Goal: Task Accomplishment & Management: Manage account settings

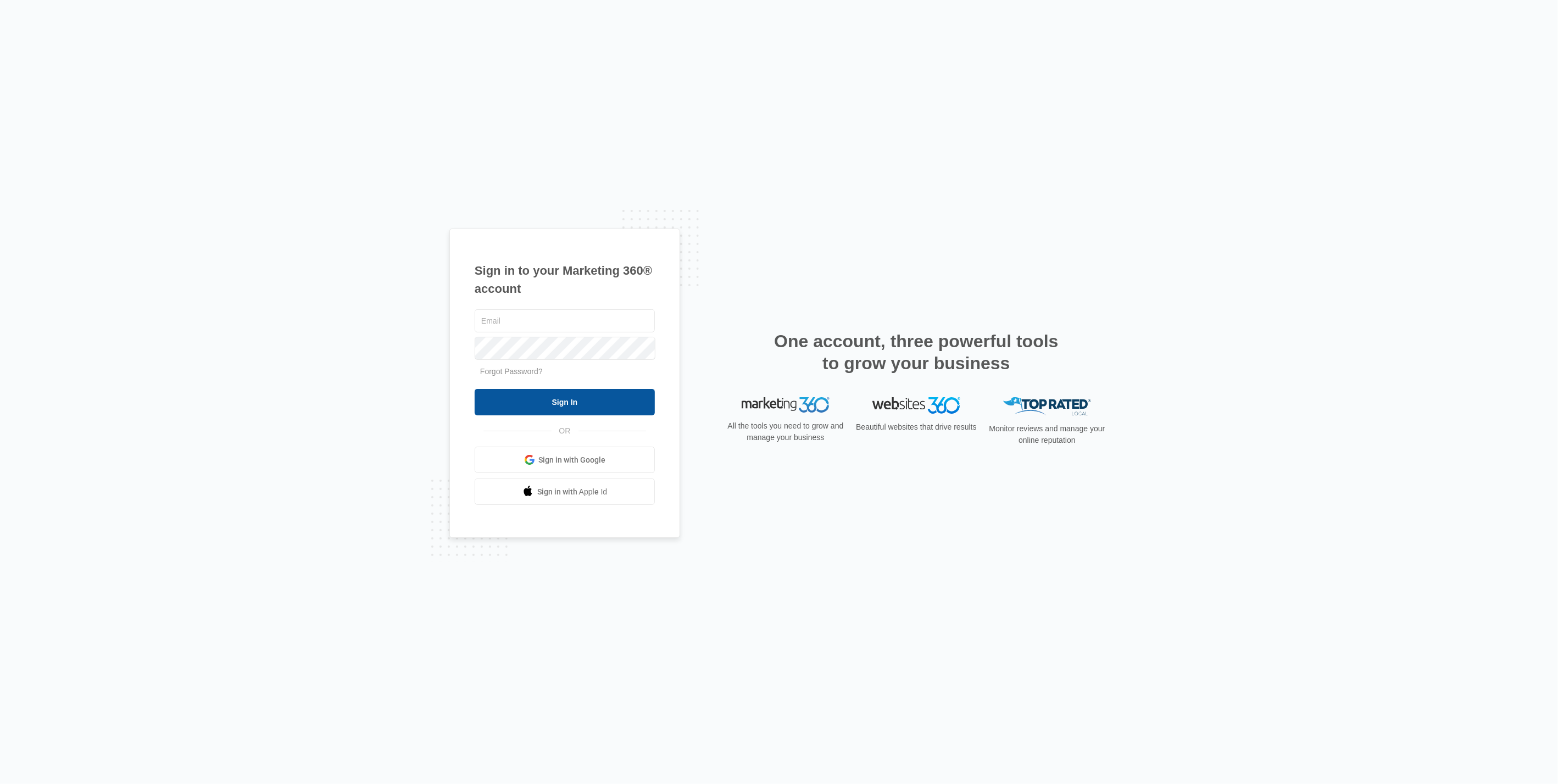
type input "[PERSON_NAME][EMAIL_ADDRESS][DOMAIN_NAME]"
click at [584, 396] on input "Sign In" at bounding box center [564, 402] width 180 height 26
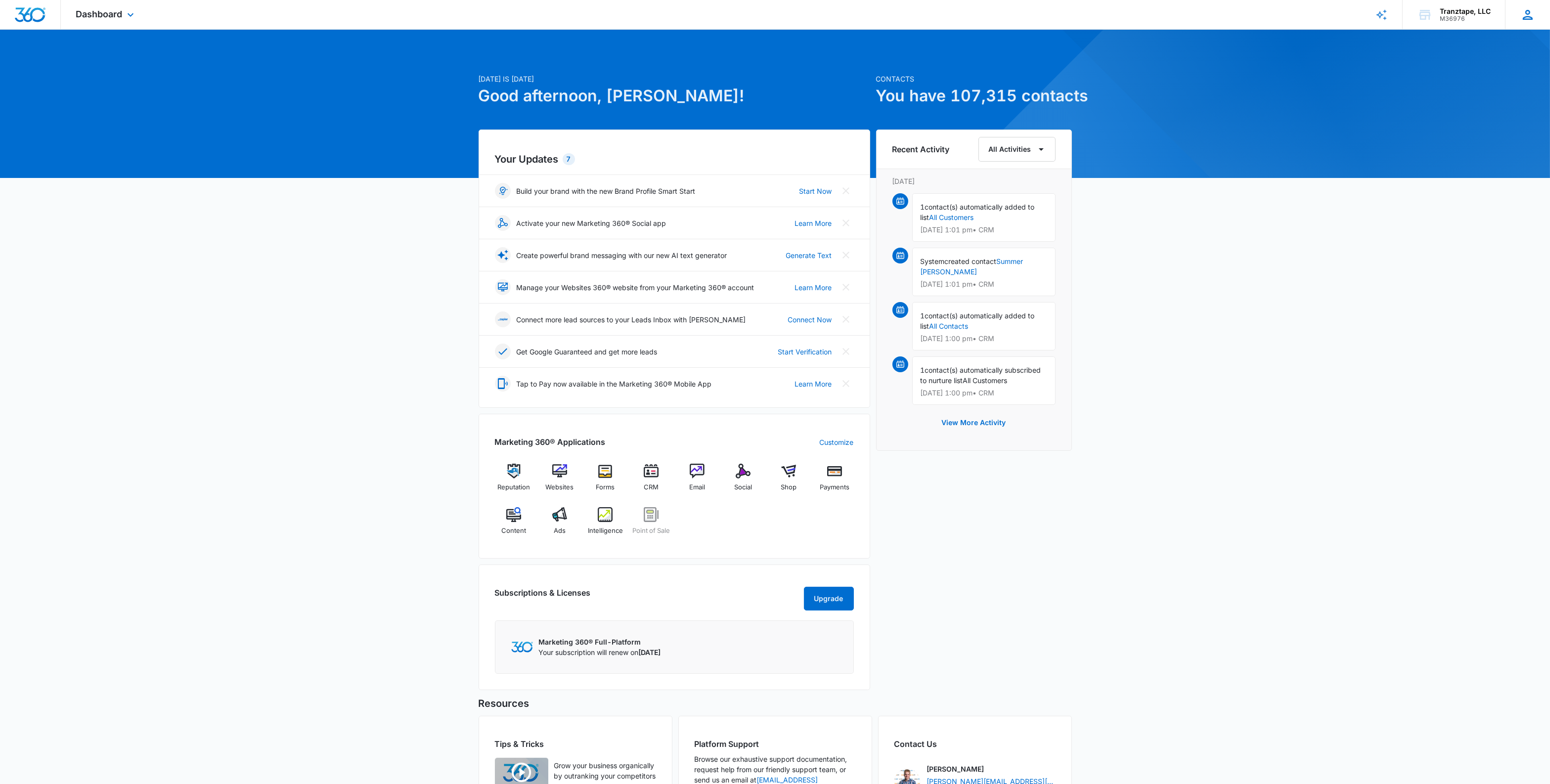
click at [1516, 19] on div "SN [PERSON_NAME] [PERSON_NAME][EMAIL_ADDRESS][DOMAIN_NAME] My Profile Notificat…" at bounding box center [1527, 14] width 45 height 29
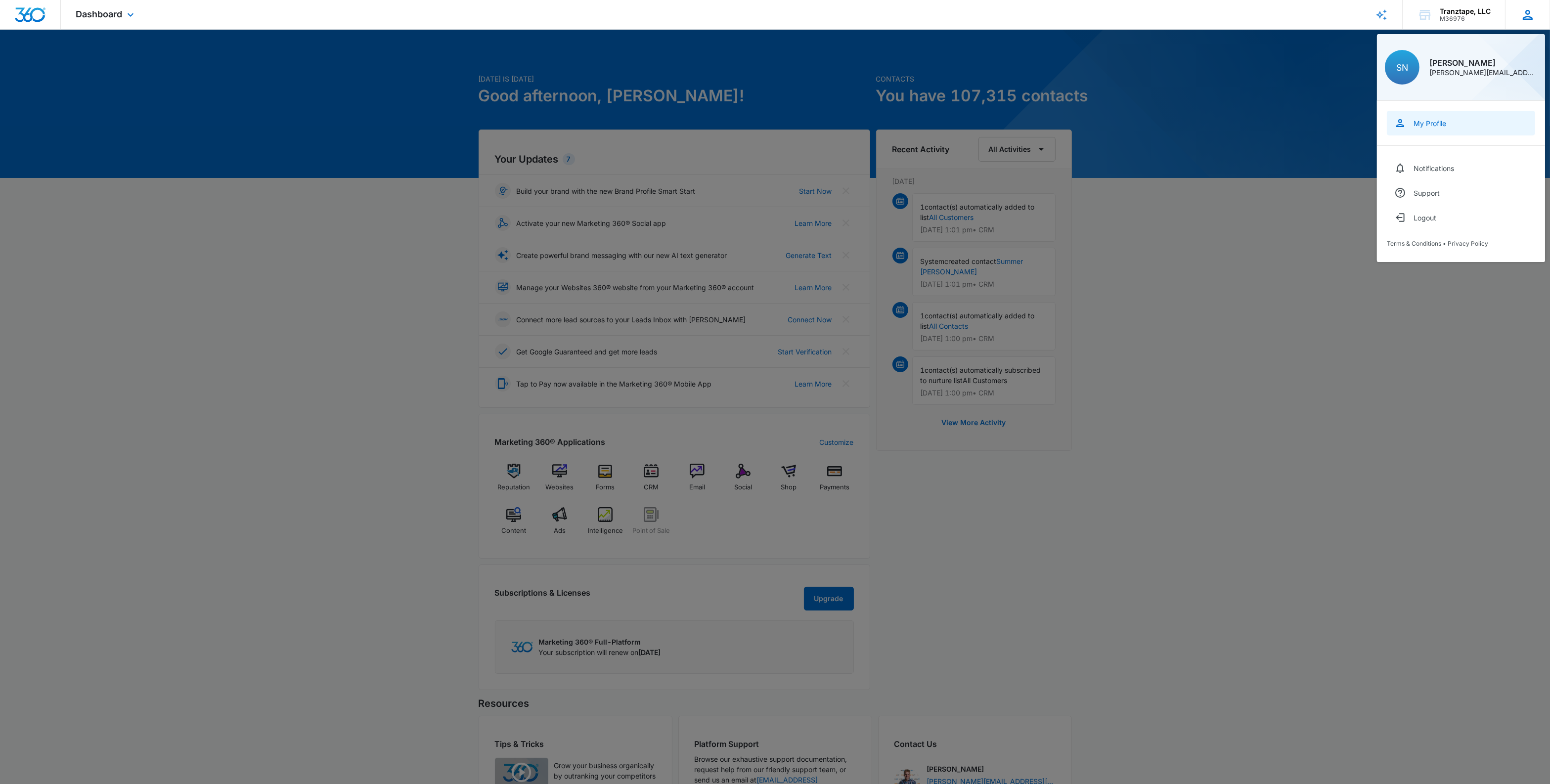
click at [1437, 132] on link "My Profile" at bounding box center [1461, 123] width 148 height 25
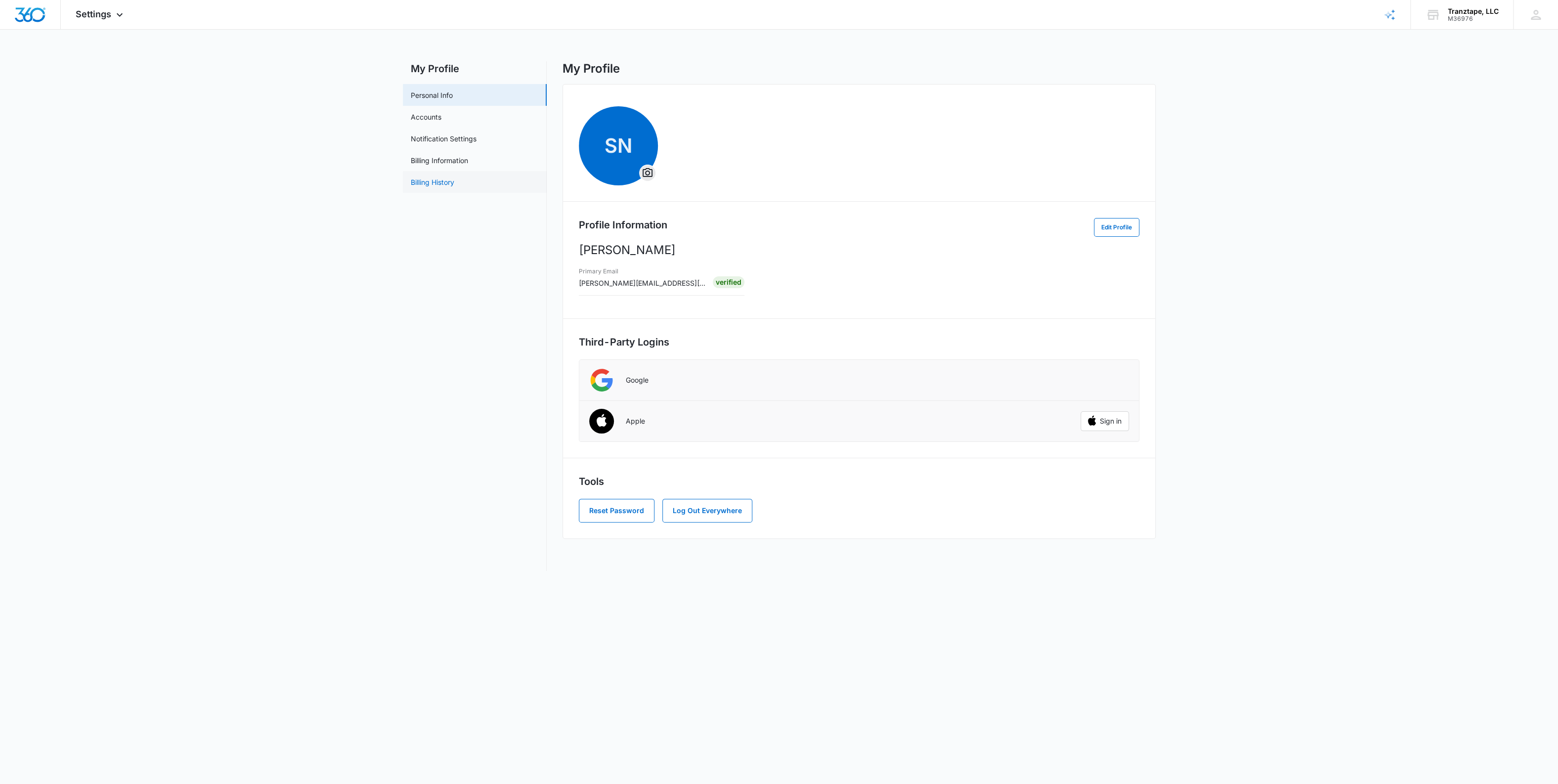
click at [453, 177] on link "Billing History" at bounding box center [432, 182] width 43 height 10
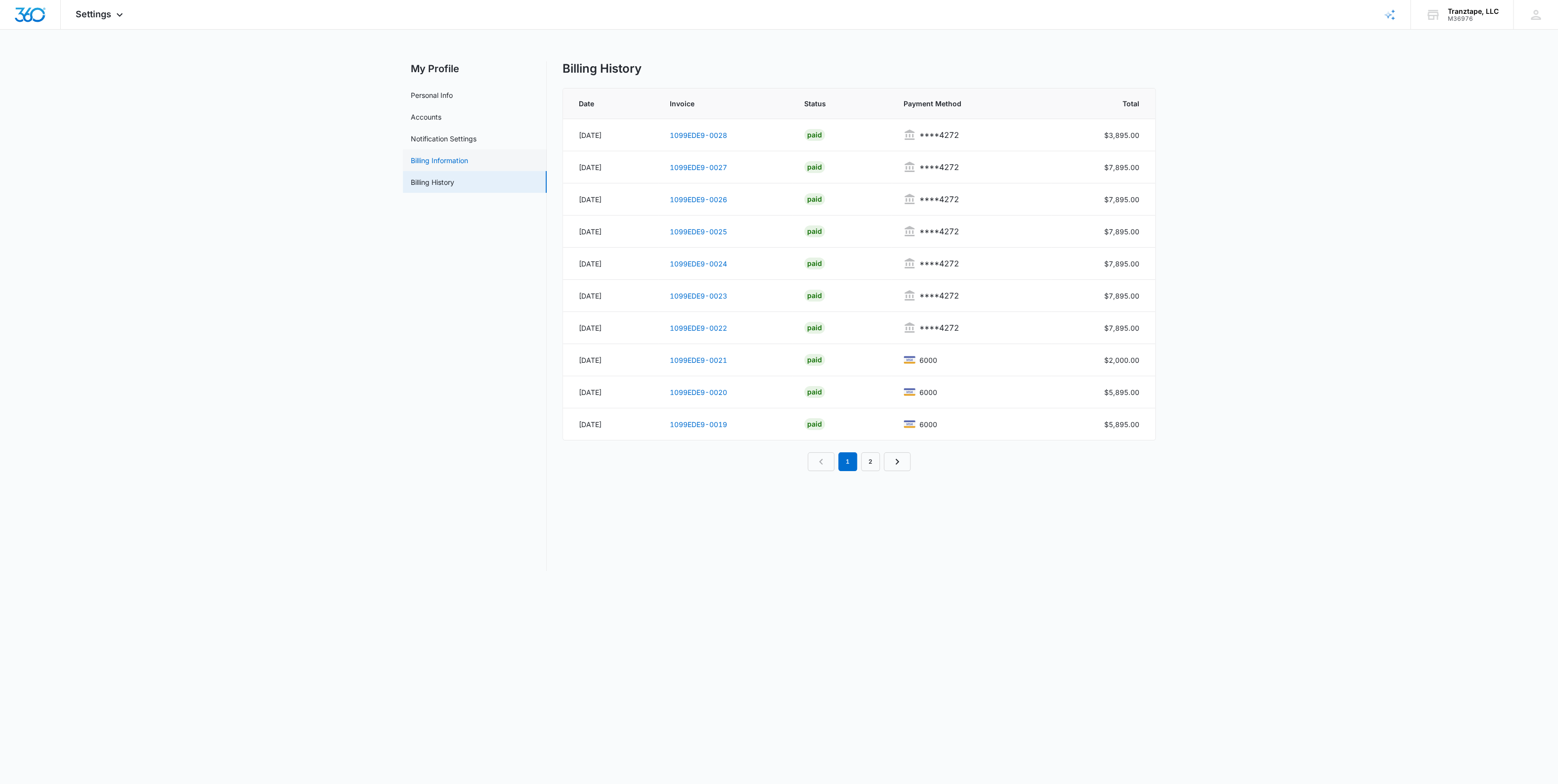
click at [448, 158] on link "Billing Information" at bounding box center [439, 161] width 57 height 10
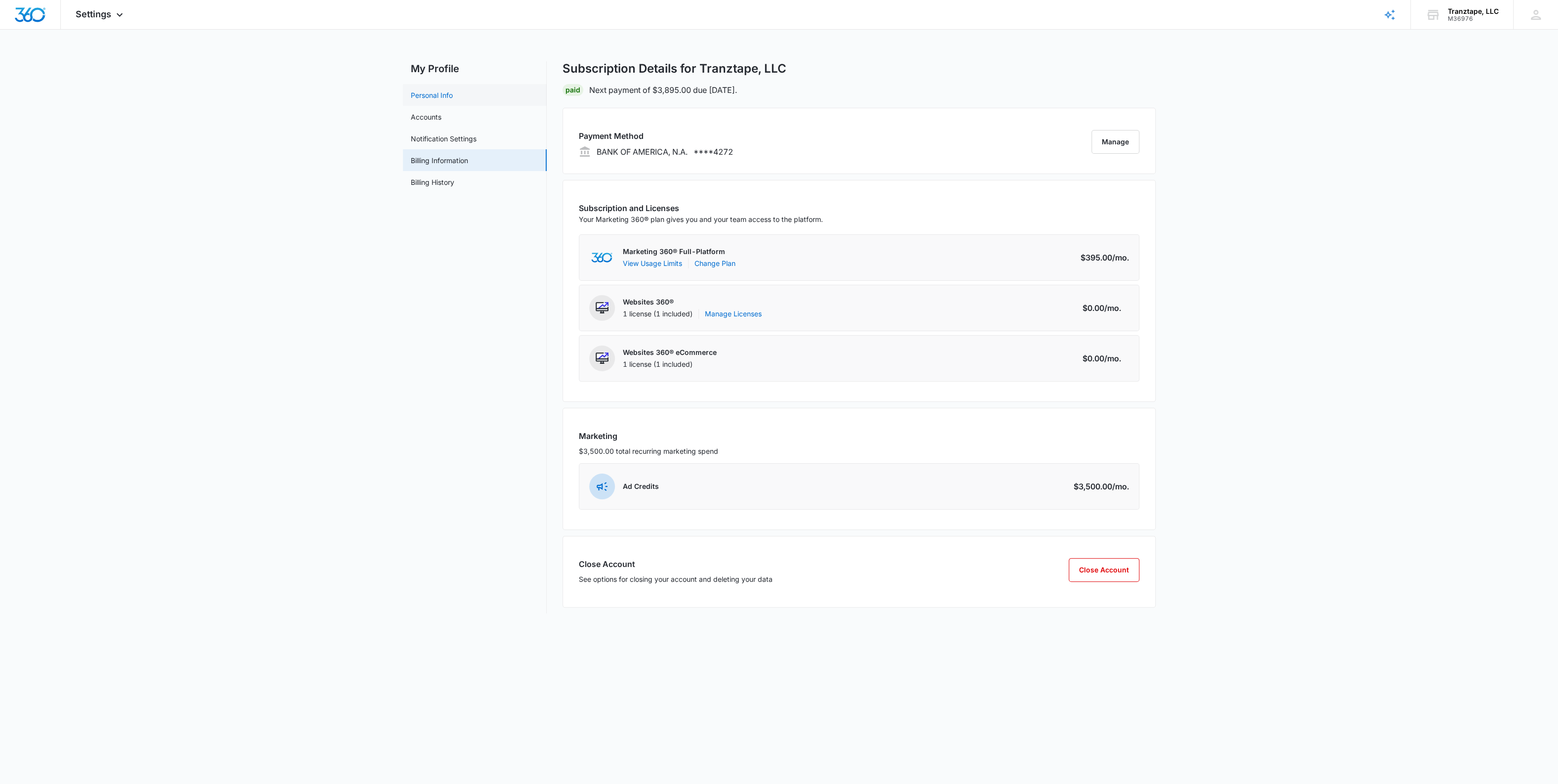
click at [444, 100] on link "Personal Info" at bounding box center [431, 95] width 42 height 10
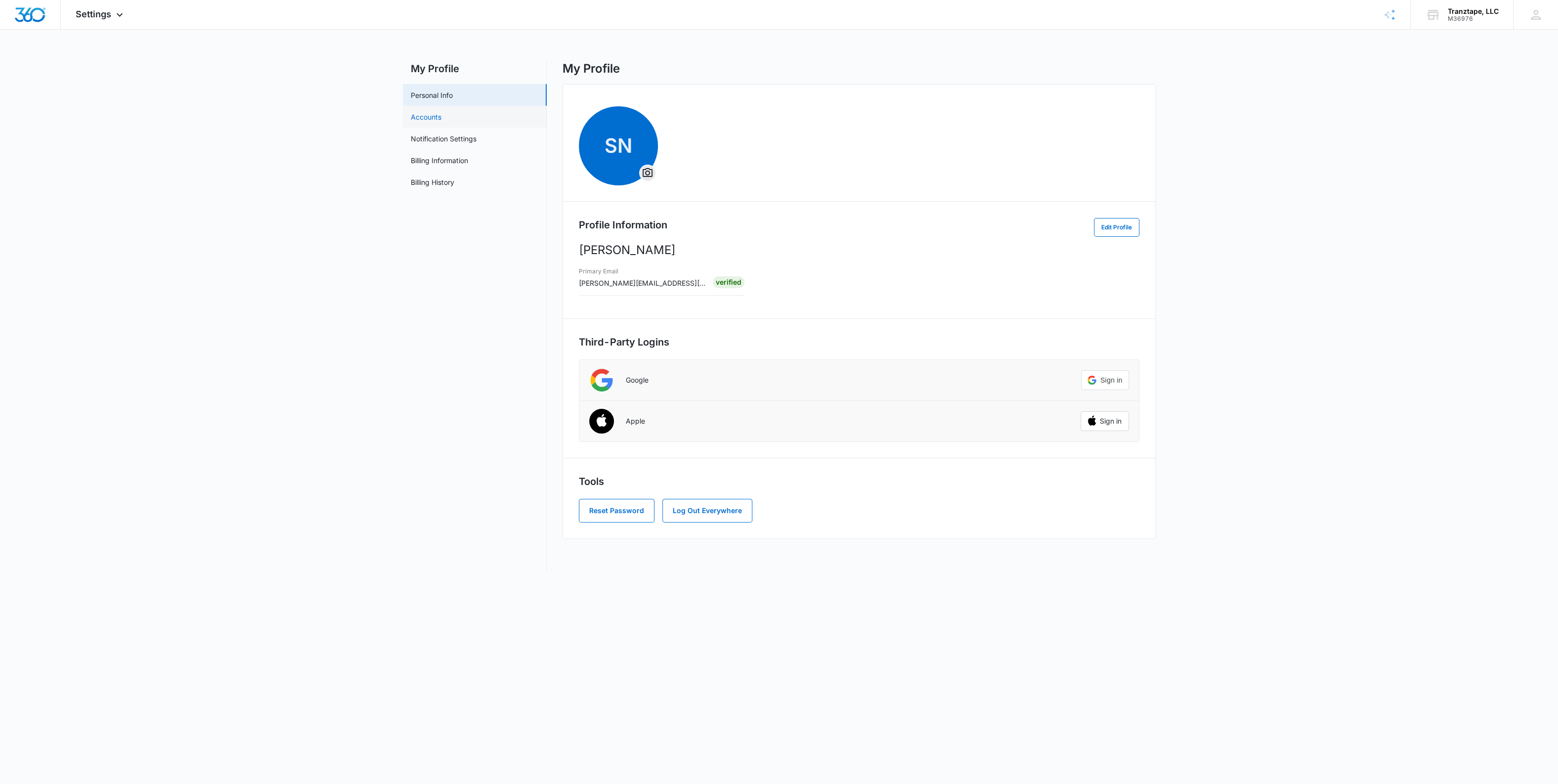
click at [441, 122] on link "Accounts" at bounding box center [426, 117] width 31 height 10
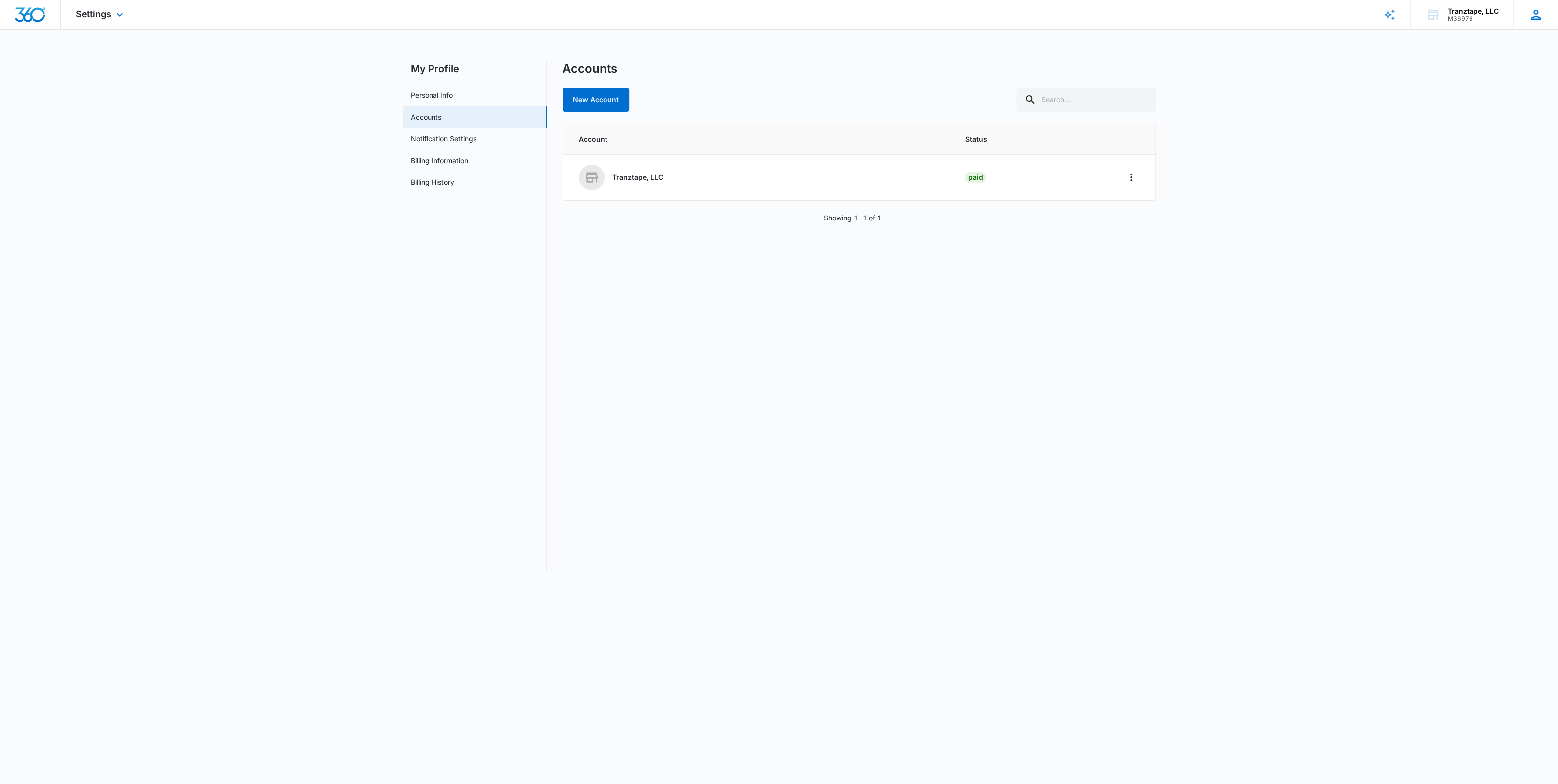
click at [1532, 13] on icon at bounding box center [1536, 14] width 15 height 15
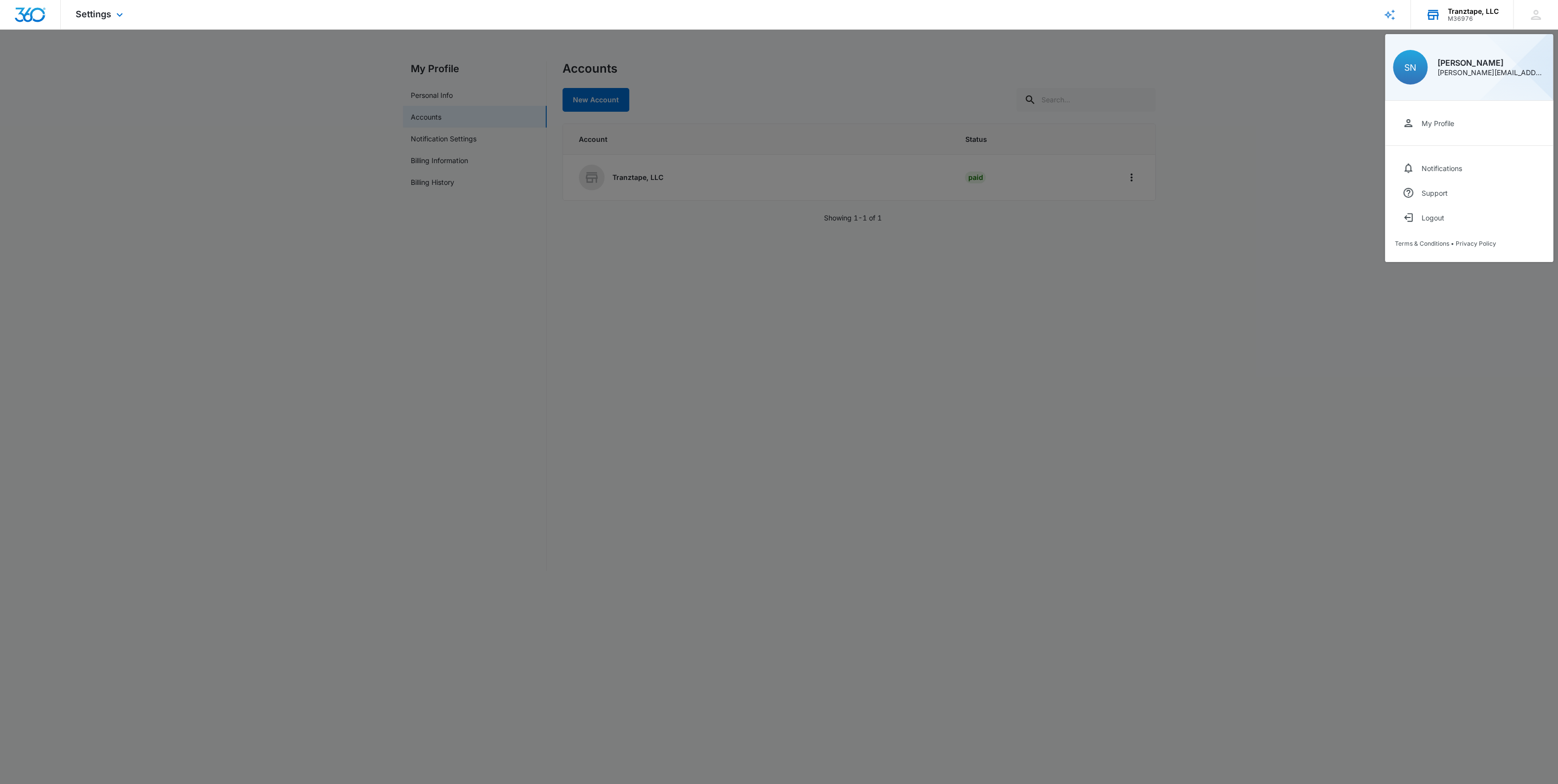
click at [1446, 19] on div "Tranztape, LLC M36976 Your Accounts View All" at bounding box center [1462, 14] width 102 height 29
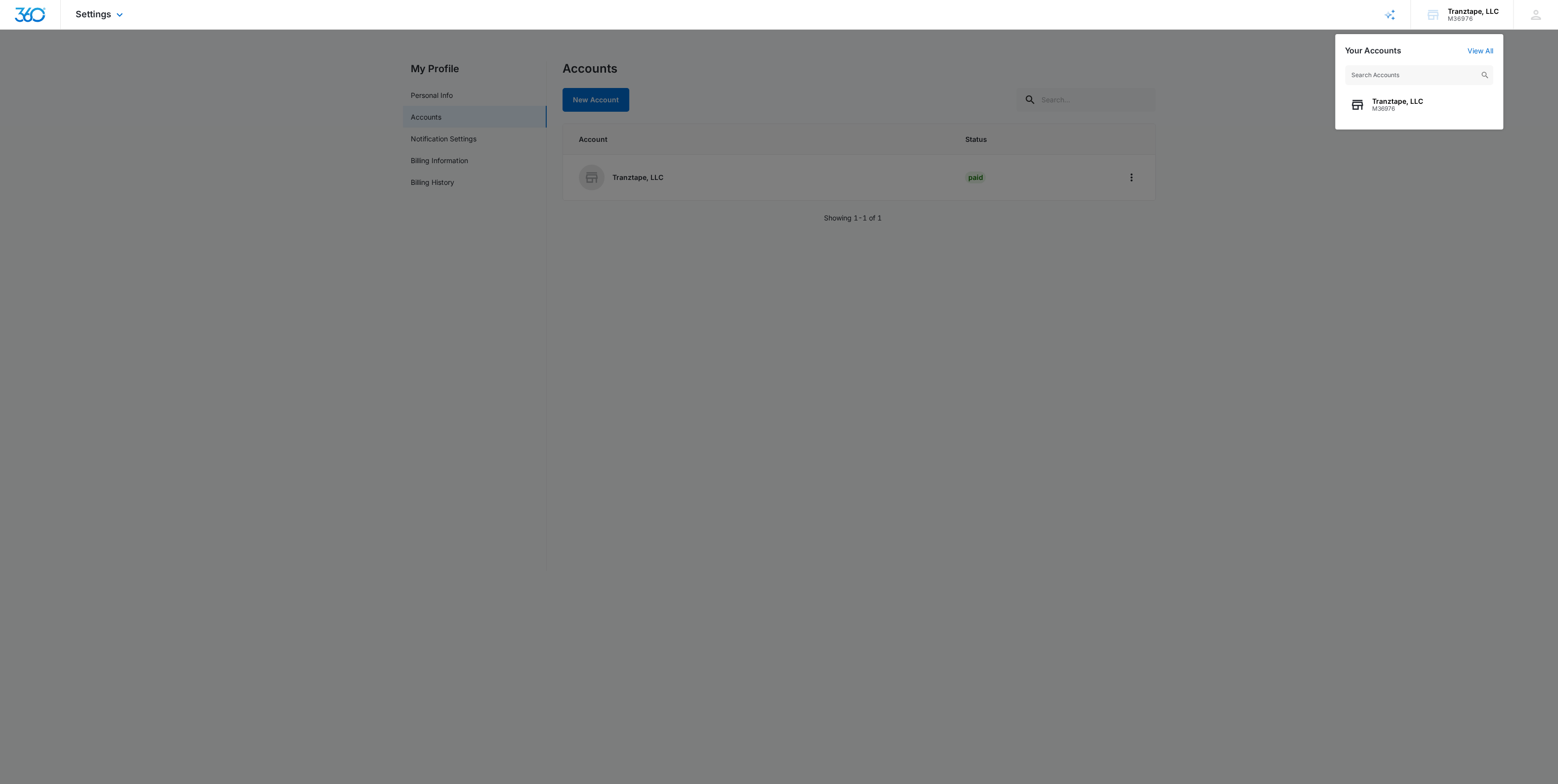
click at [1393, 21] on link "Brand Profile Wizard" at bounding box center [1390, 14] width 42 height 29
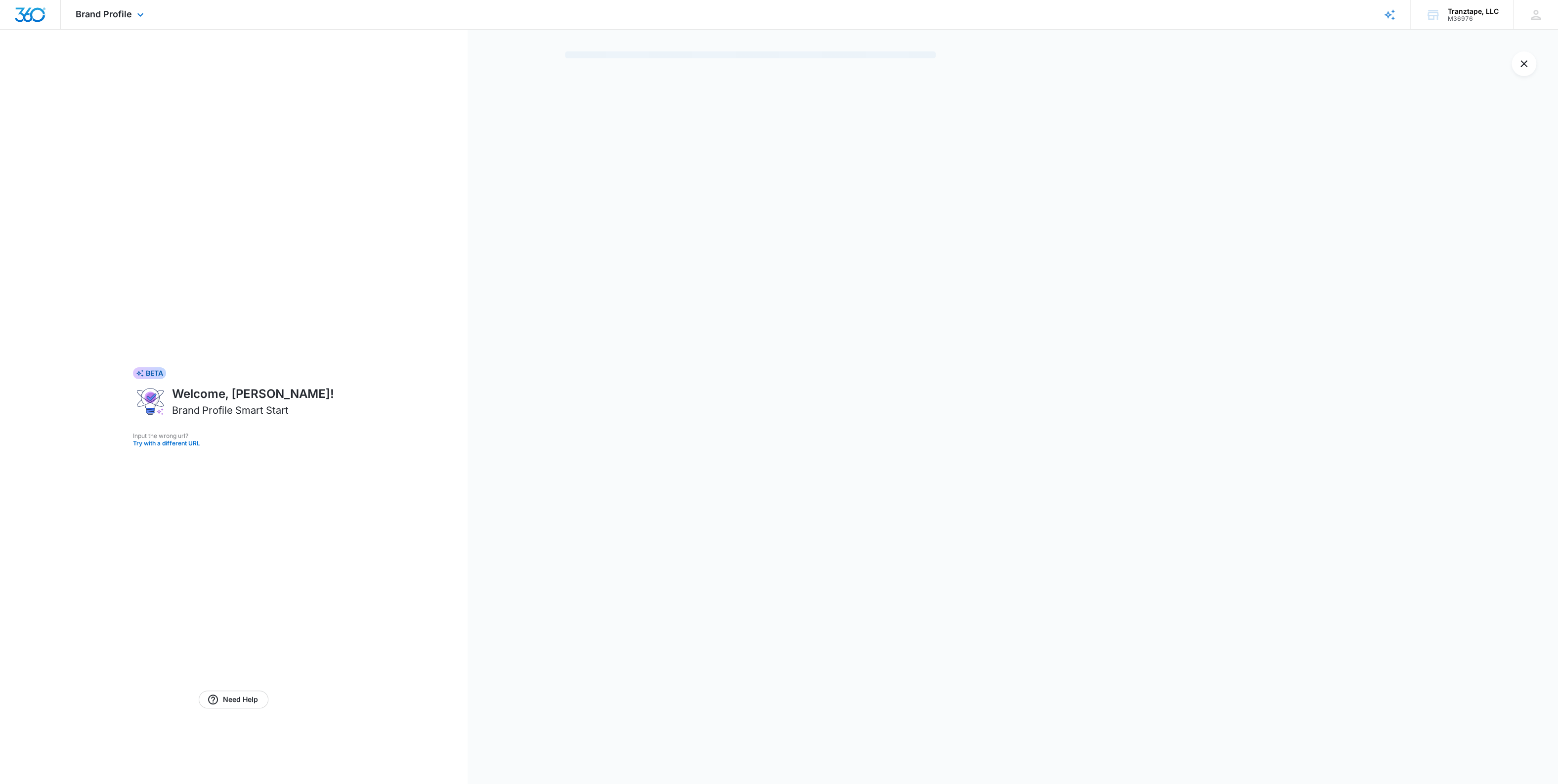
click at [41, 13] on img "Dashboard" at bounding box center [30, 14] width 31 height 15
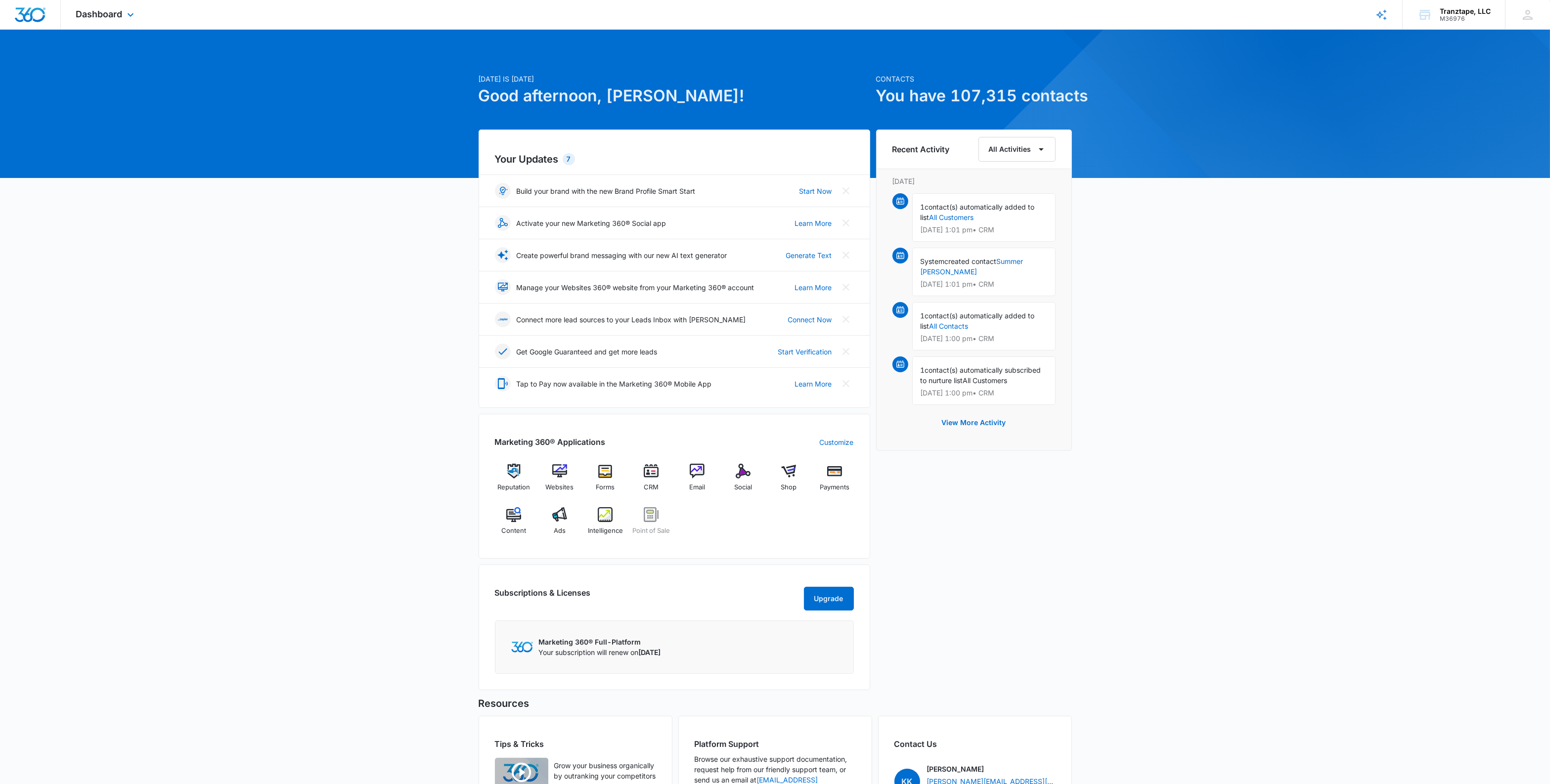
click at [123, 20] on div "Dashboard Apps Reputation Websites Forms CRM Email Social Shop Payments POS Con…" at bounding box center [106, 14] width 90 height 29
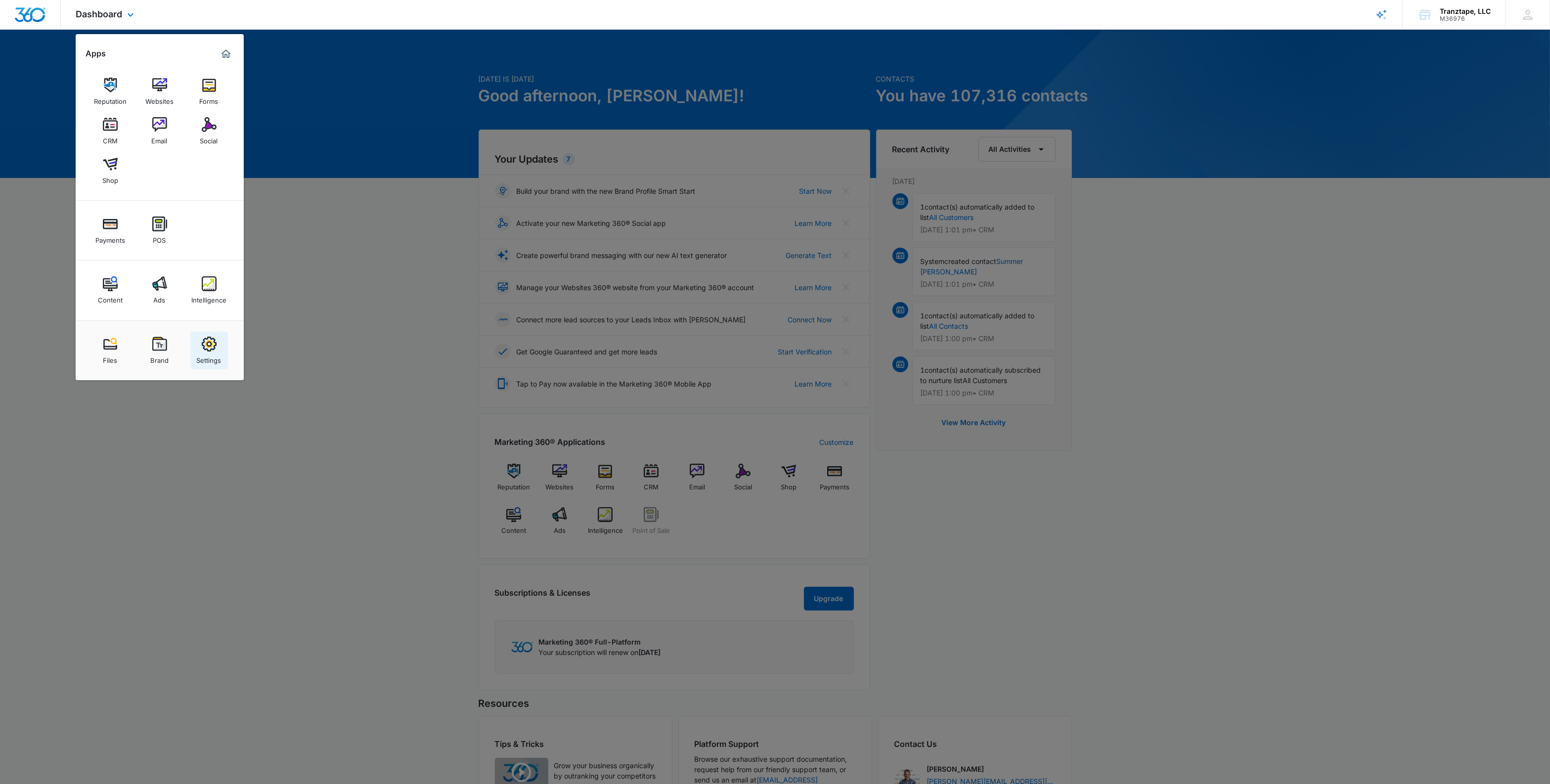
click at [209, 344] on img at bounding box center [209, 343] width 15 height 15
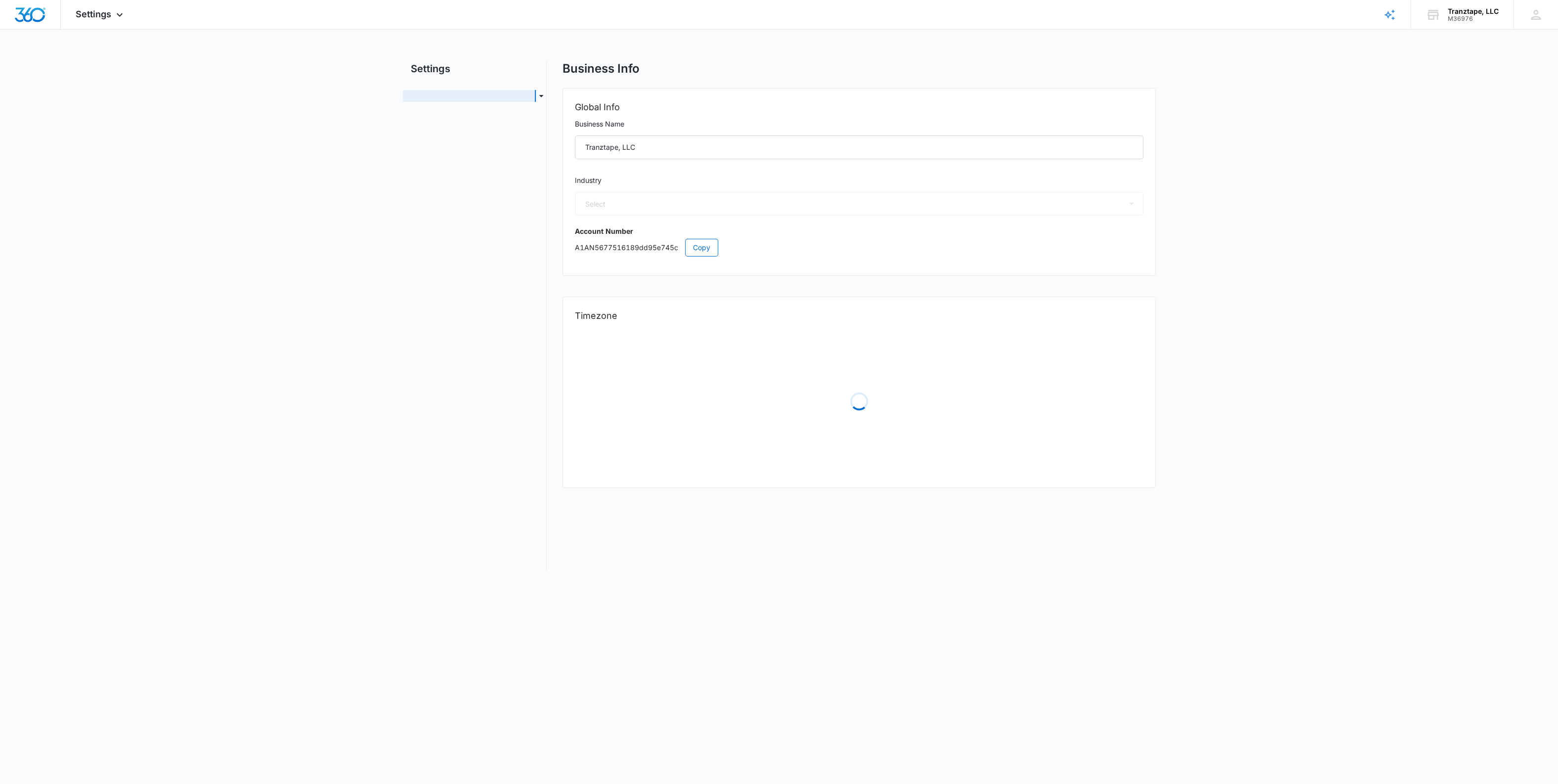
select select "US"
select select "America/New_York"
select select "45"
click at [434, 186] on link "Credits" at bounding box center [422, 182] width 23 height 10
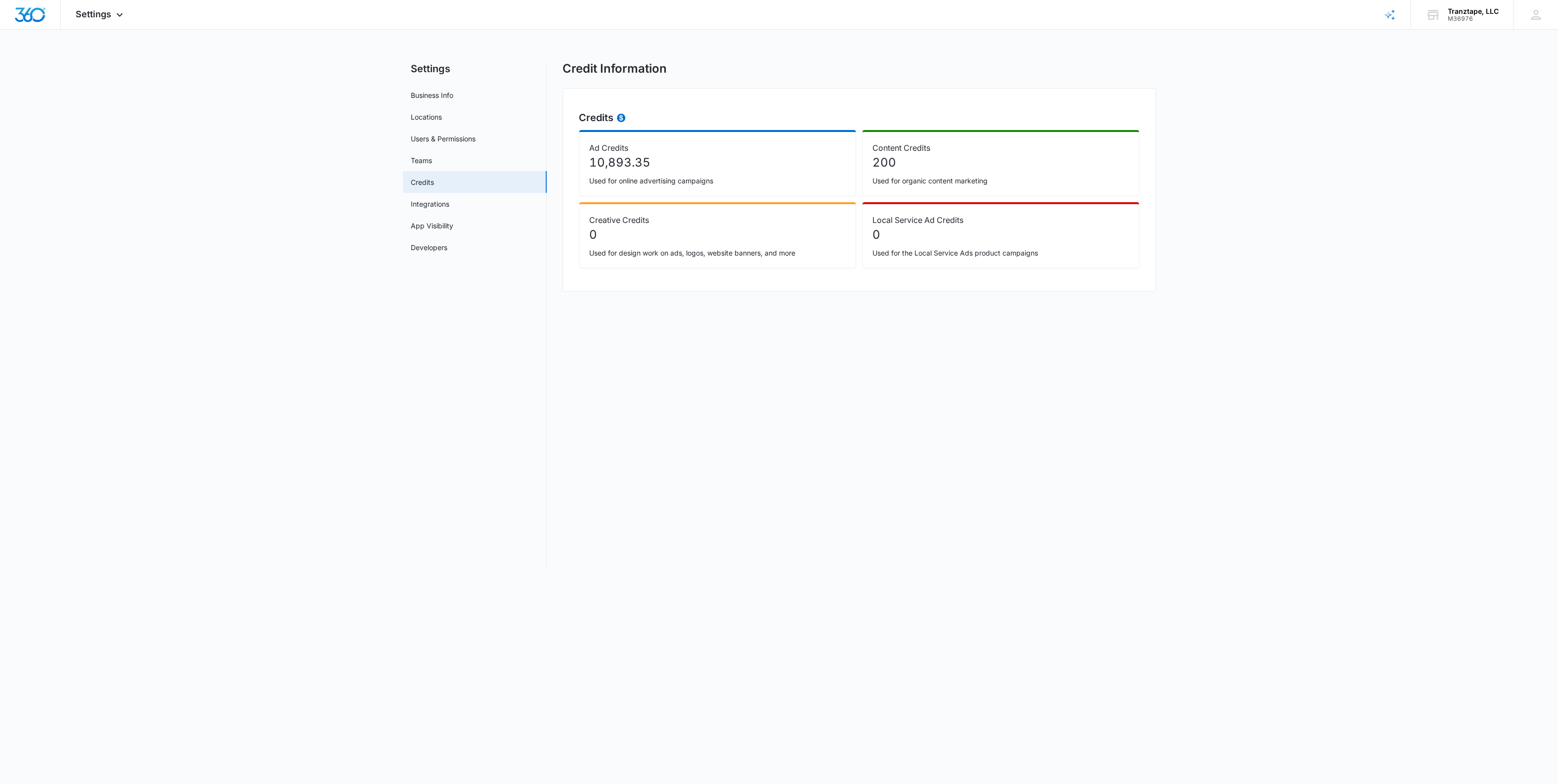
click at [329, 213] on main "Settings Business Info Locations Users & Permissions Teams Credits Integrations…" at bounding box center [779, 321] width 1558 height 521
